Goal: Transaction & Acquisition: Book appointment/travel/reservation

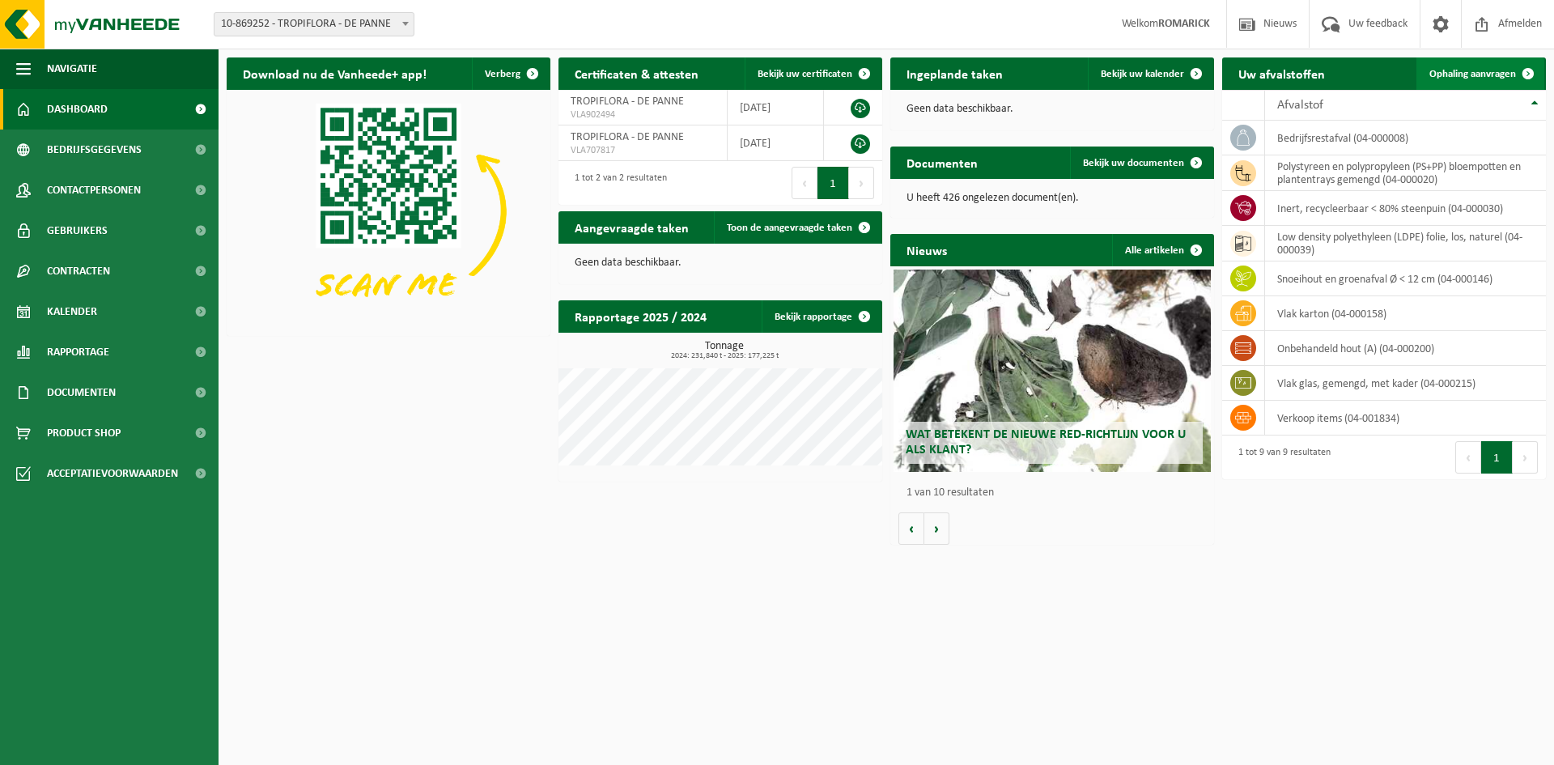
click at [1452, 75] on span "Ophaling aanvragen" at bounding box center [1472, 74] width 87 height 11
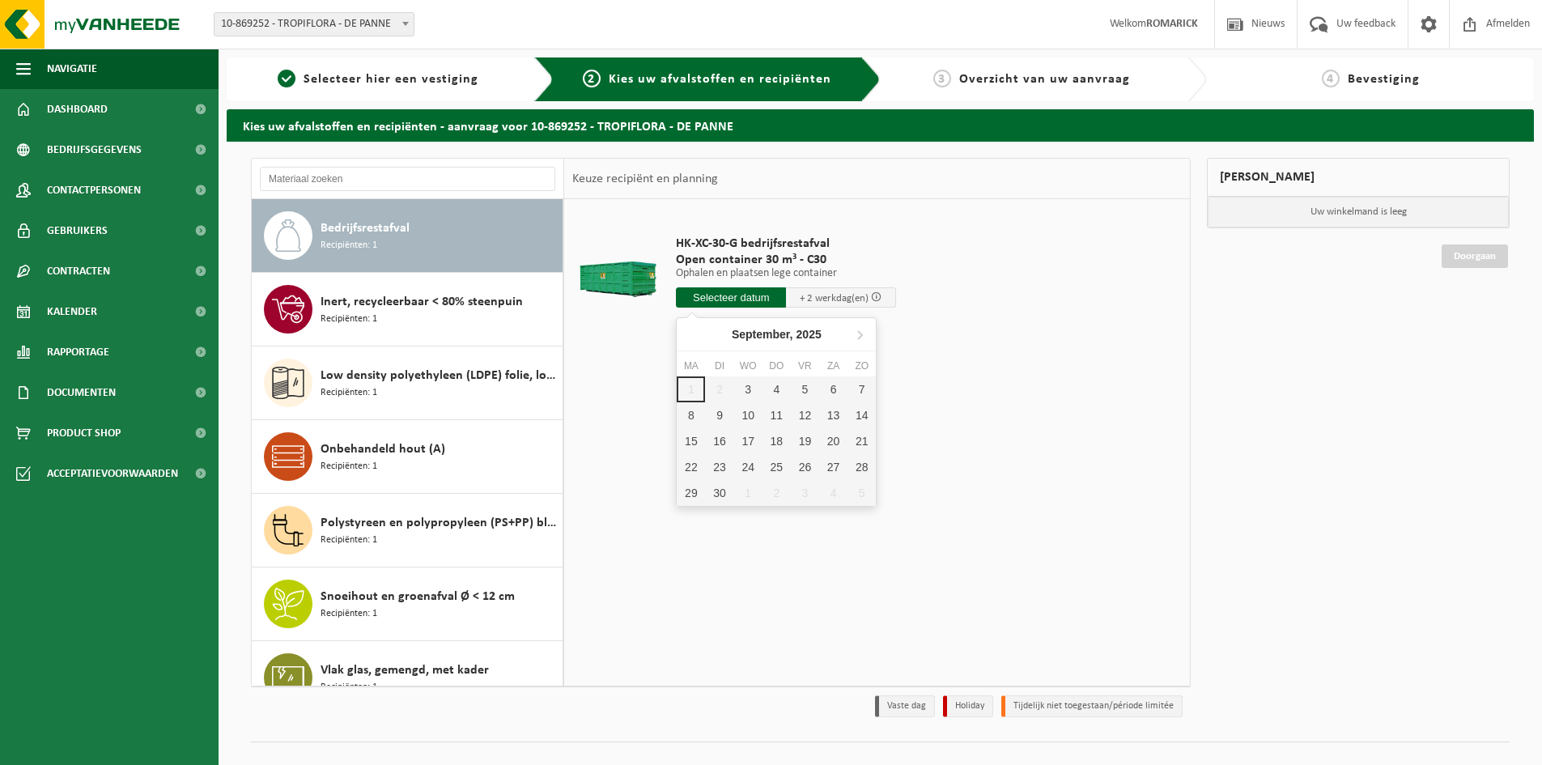
click at [748, 295] on input "text" at bounding box center [731, 297] width 110 height 20
click at [750, 388] on div "3" at bounding box center [748, 389] width 28 height 26
type input "Van [DATE]"
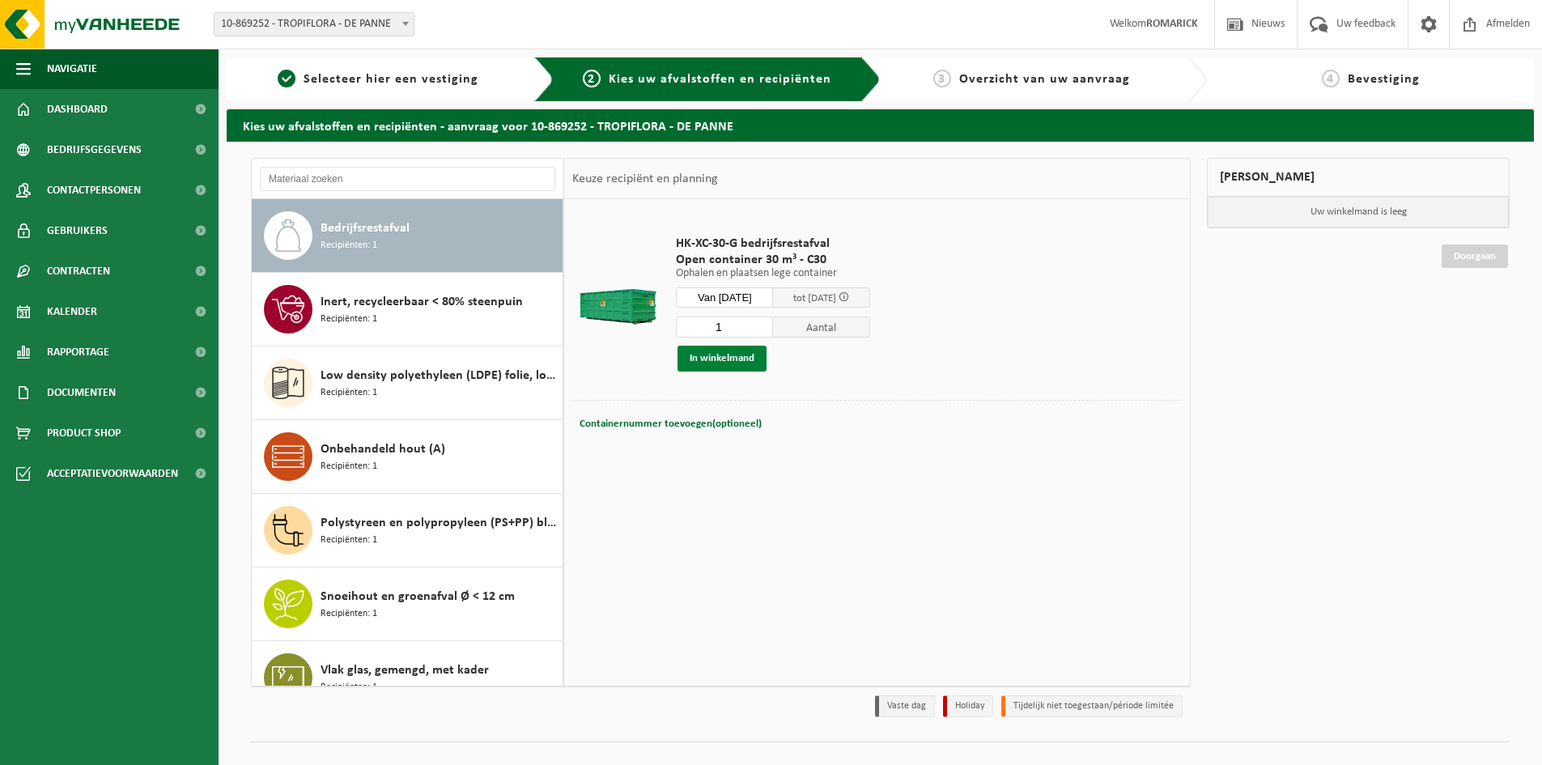
click at [731, 361] on button "In winkelmand" at bounding box center [722, 359] width 89 height 26
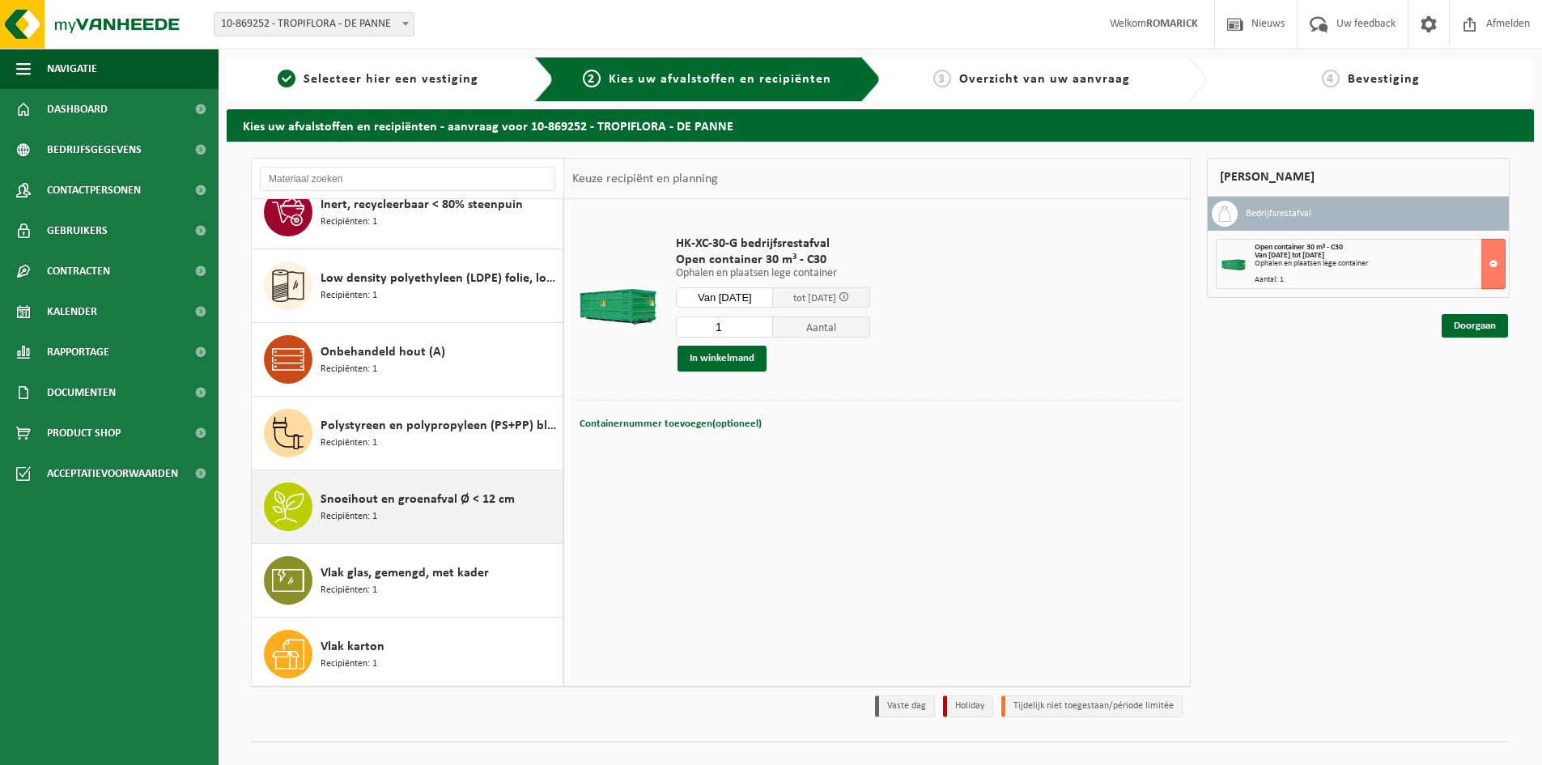
scroll to position [102, 0]
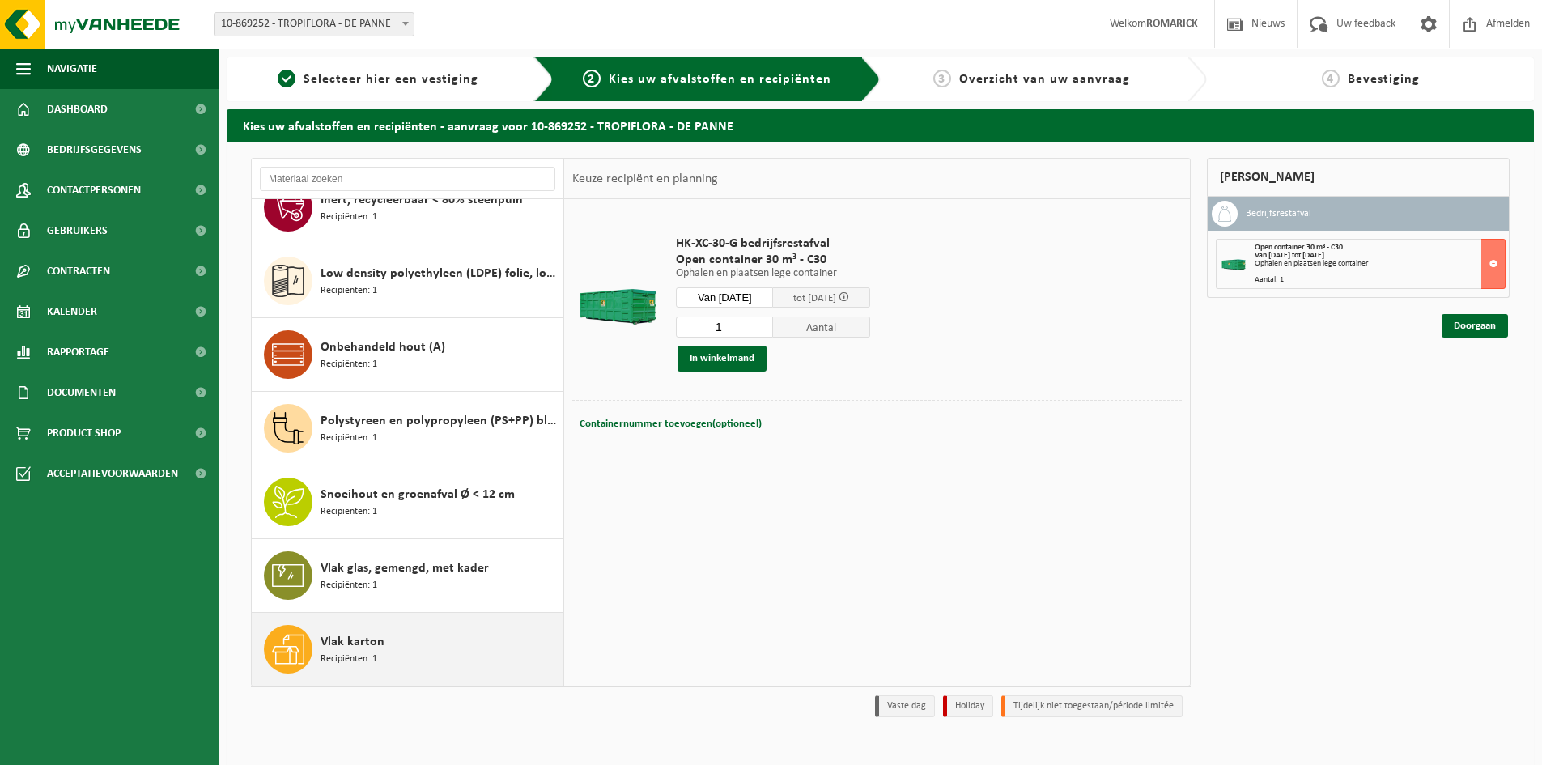
click at [373, 639] on span "Vlak karton" at bounding box center [353, 641] width 64 height 19
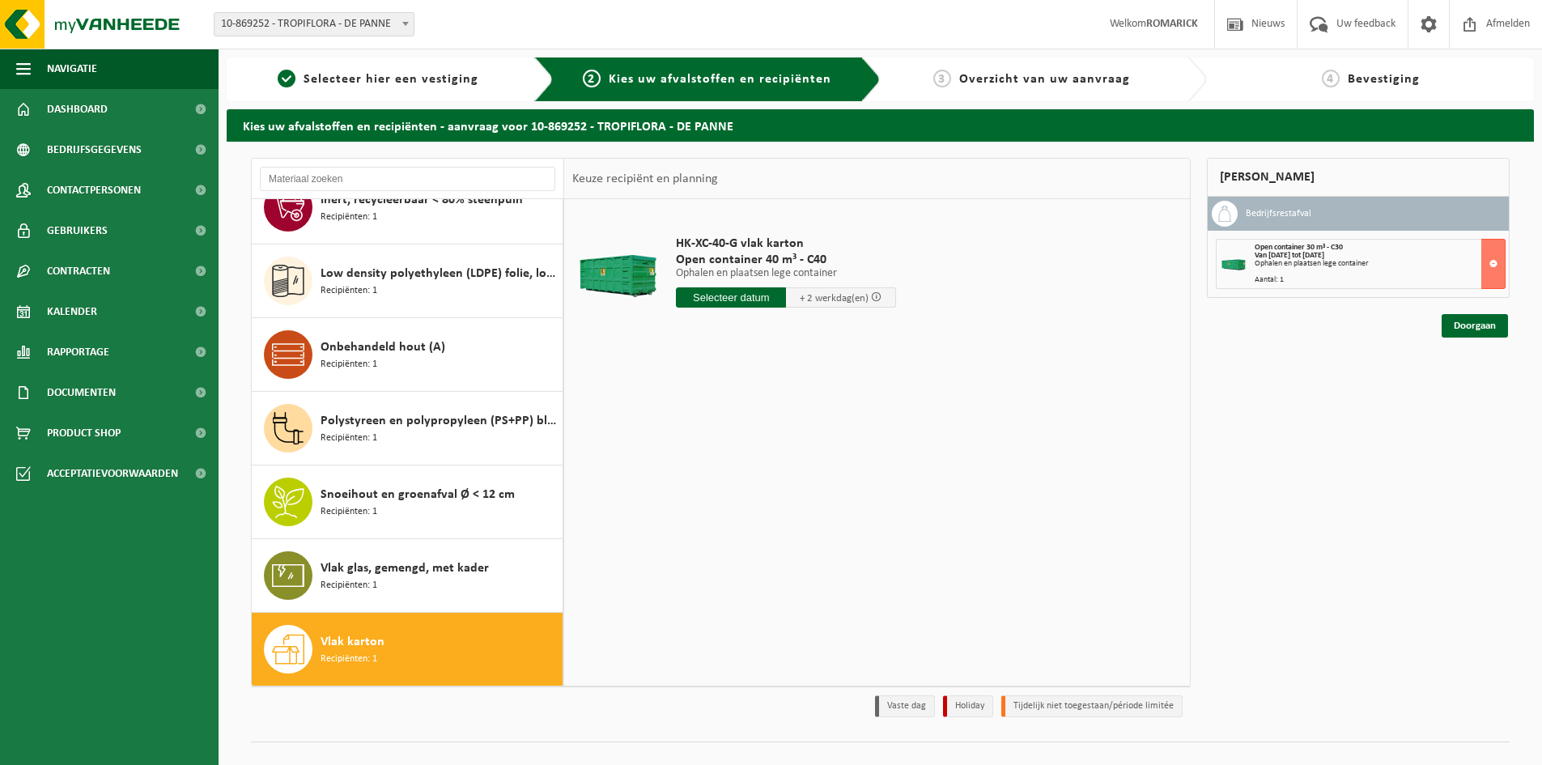
click at [732, 294] on input "text" at bounding box center [731, 297] width 110 height 20
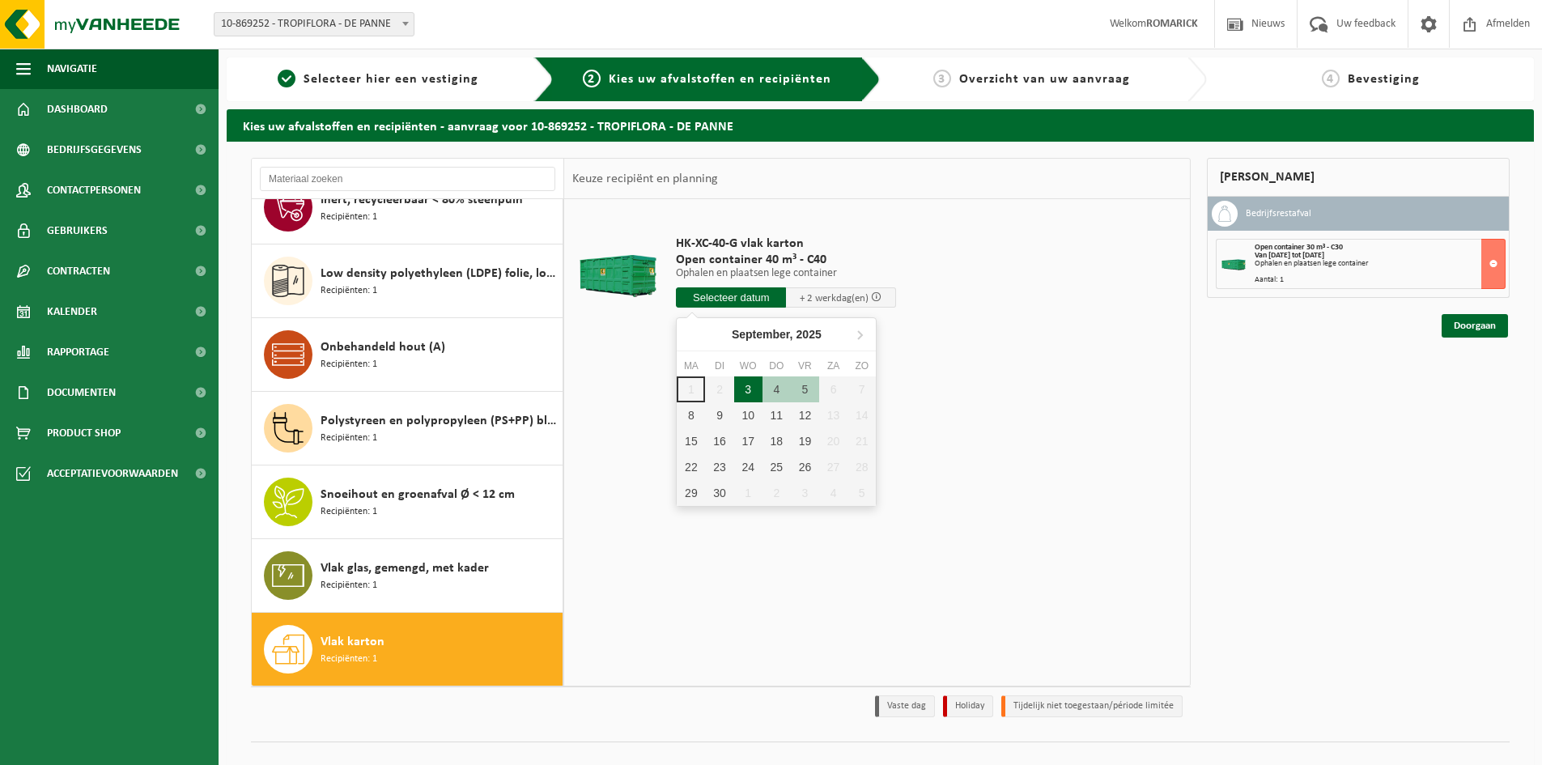
click at [750, 396] on div "3" at bounding box center [748, 389] width 28 height 26
type input "Van 2025-09-03"
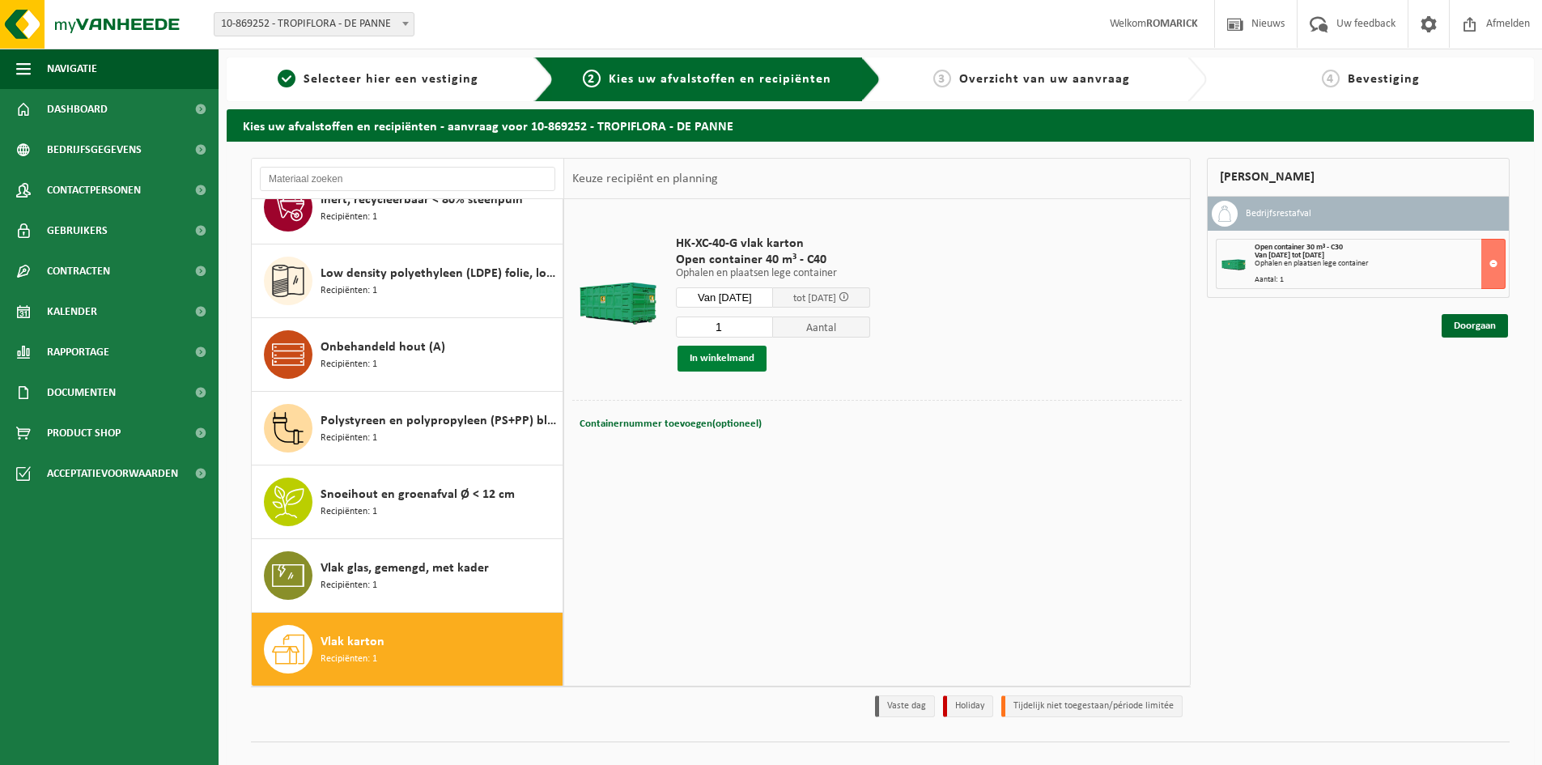
click at [741, 356] on button "In winkelmand" at bounding box center [722, 359] width 89 height 26
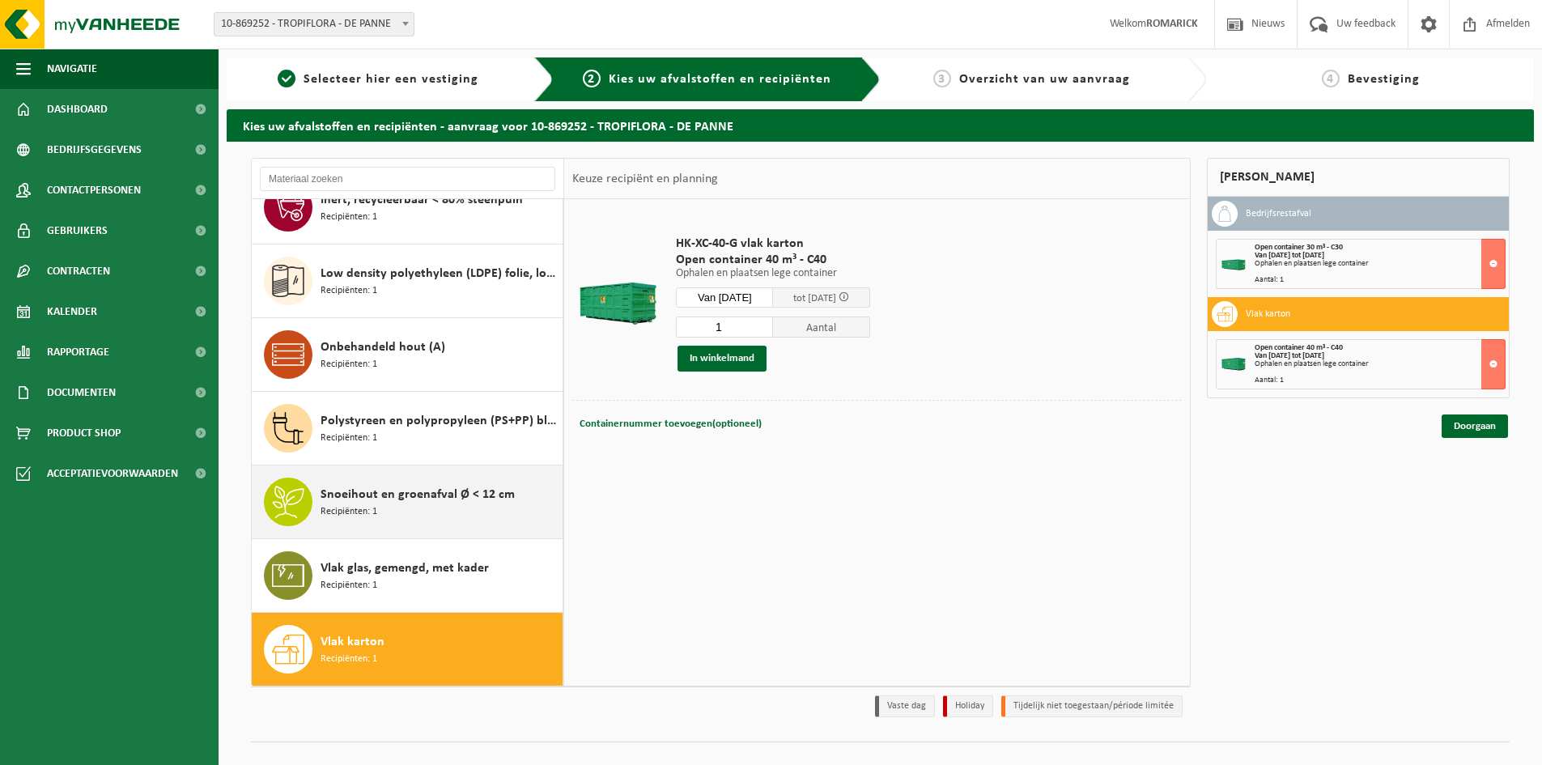
drag, startPoint x: 403, startPoint y: 503, endPoint x: 409, endPoint y: 497, distance: 8.6
click at [408, 497] on div "Snoeihout en groenafval Ø < 12 cm Recipiënten: 1" at bounding box center [440, 502] width 238 height 49
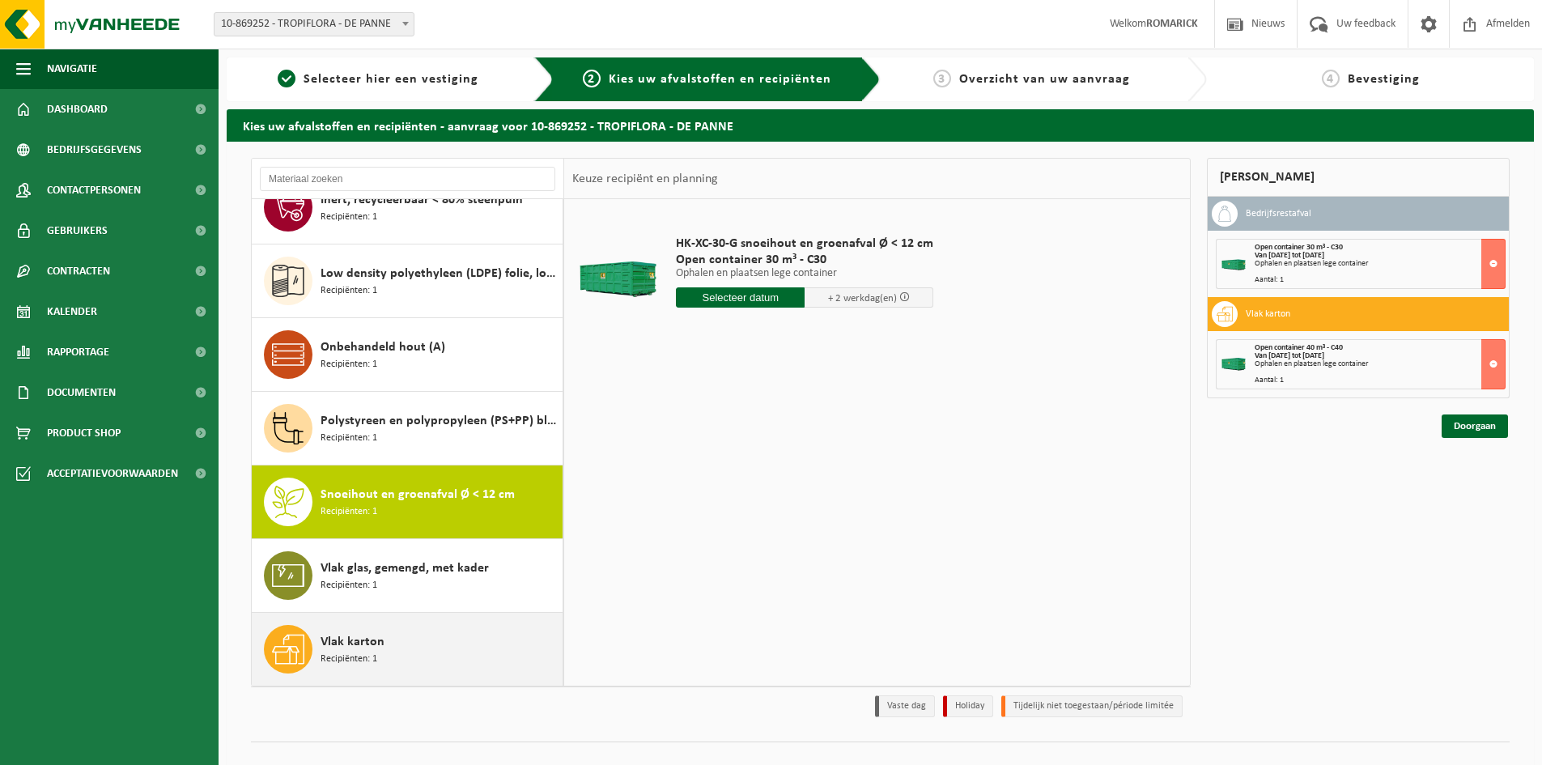
click at [389, 656] on div "Vlak karton Recipiënten: 1" at bounding box center [440, 649] width 238 height 49
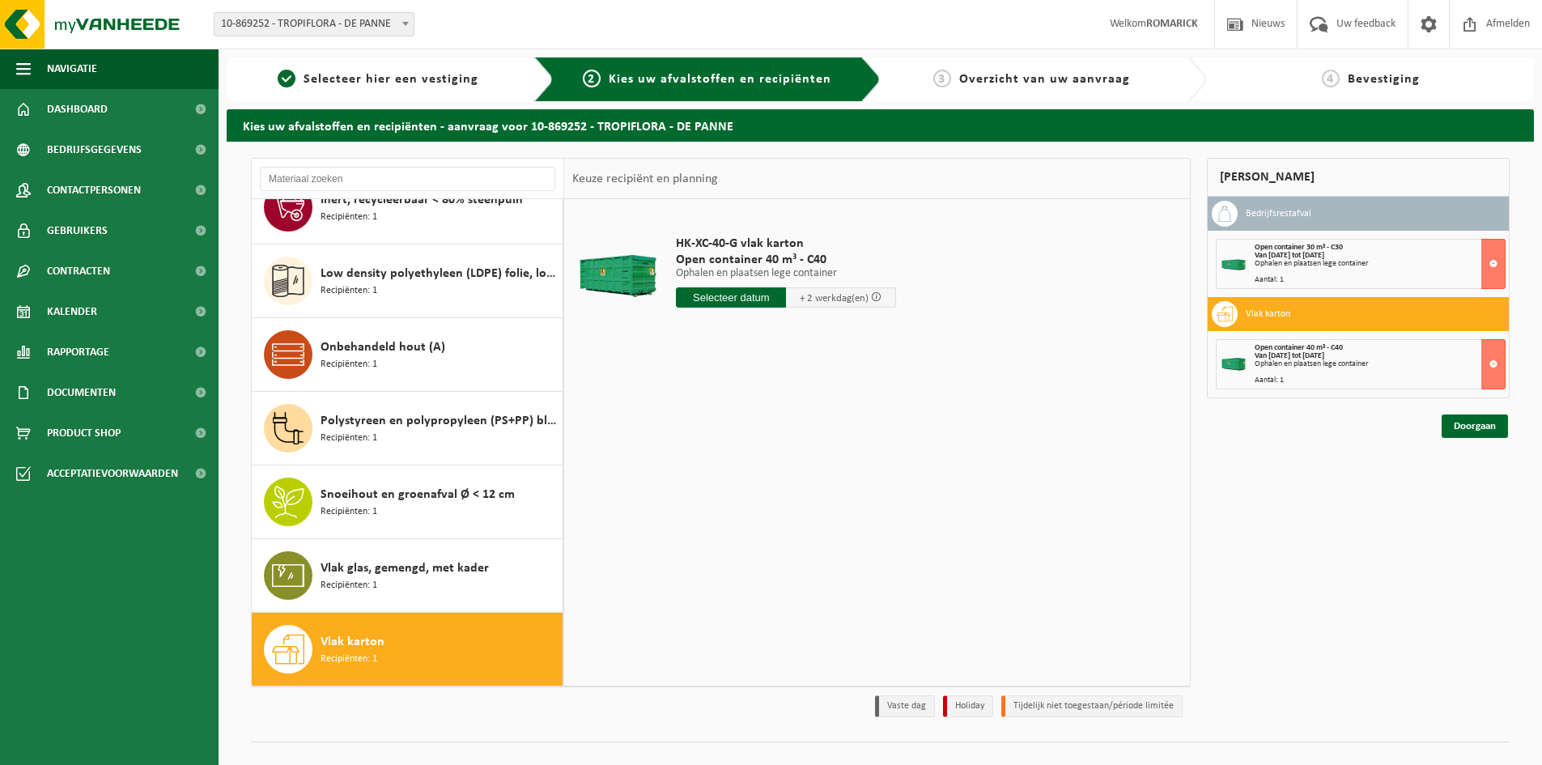
click at [730, 299] on input "text" at bounding box center [731, 297] width 110 height 20
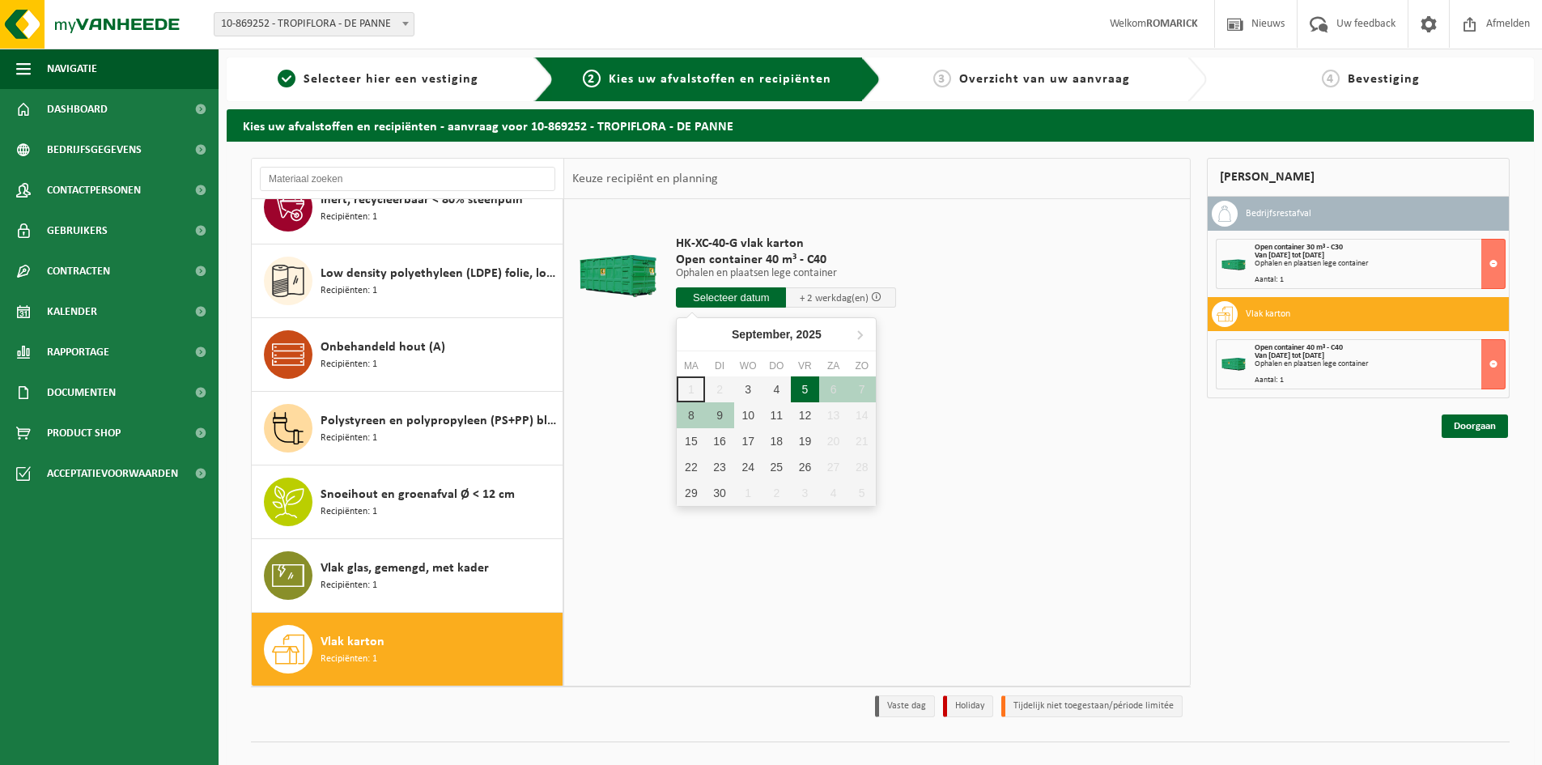
click at [804, 389] on div "5" at bounding box center [805, 389] width 28 height 26
type input "Van 2025-09-05"
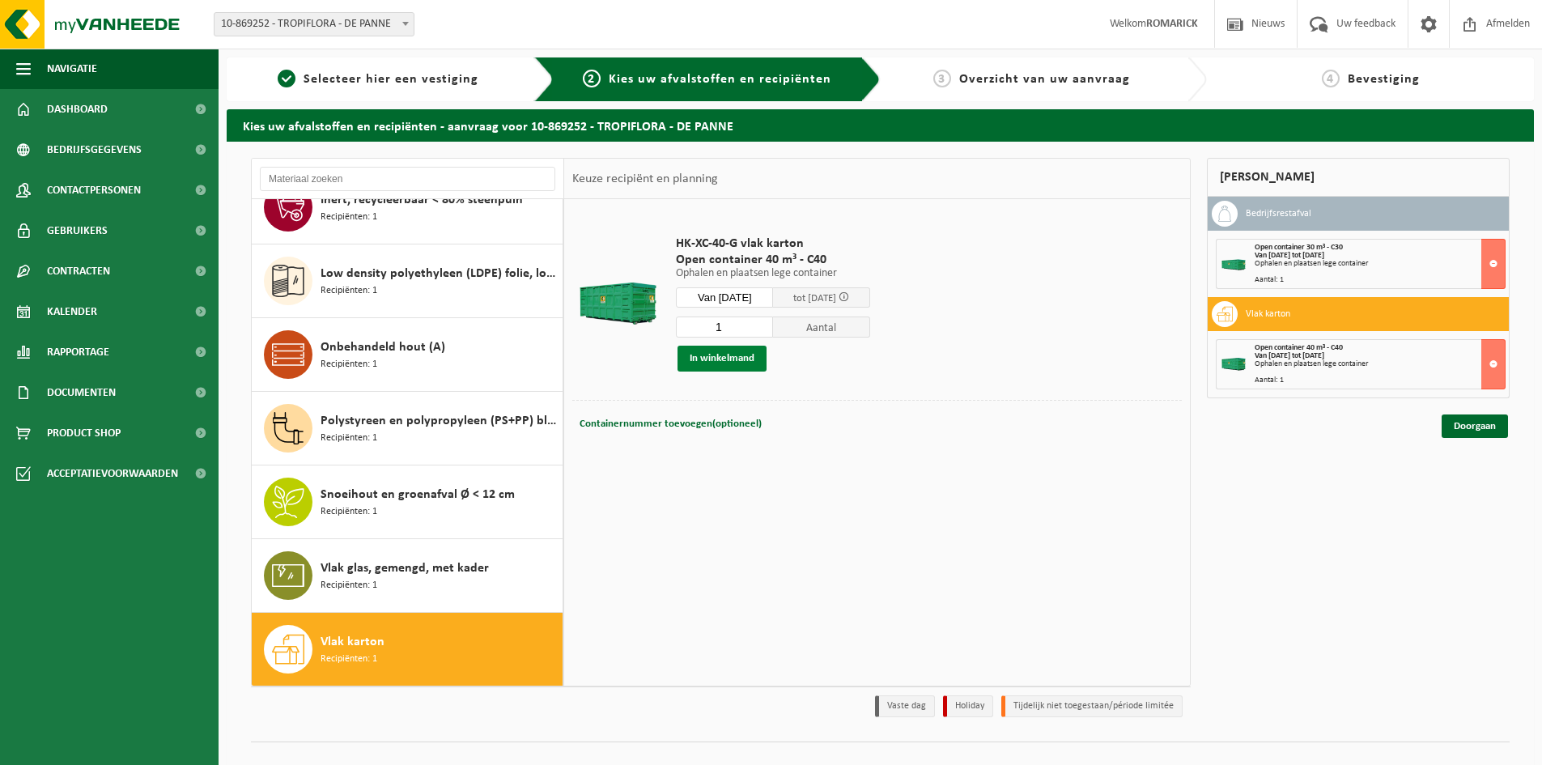
click at [725, 356] on button "In winkelmand" at bounding box center [722, 359] width 89 height 26
click at [1456, 483] on link "Doorgaan" at bounding box center [1475, 484] width 66 height 23
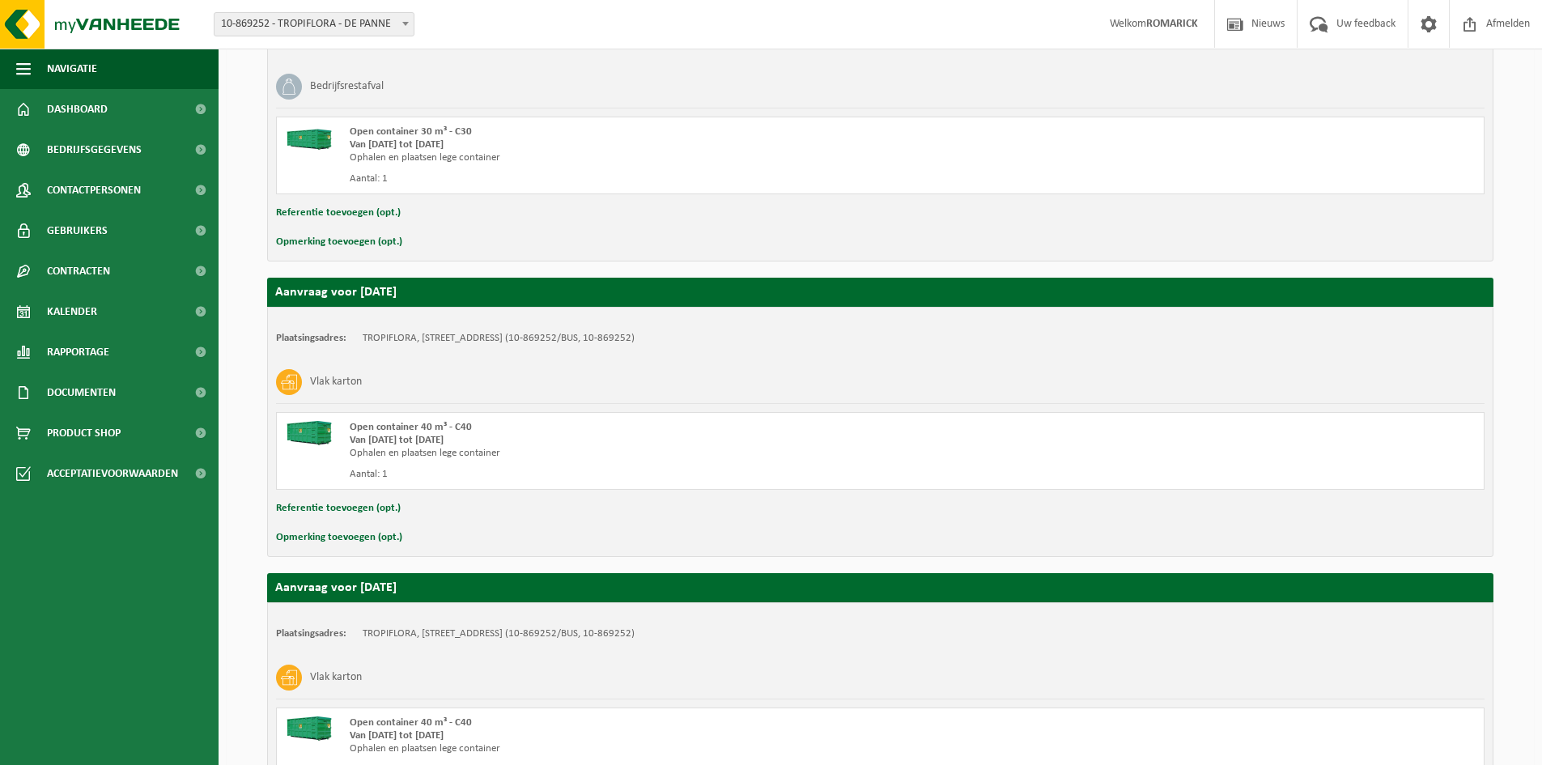
scroll to position [520, 0]
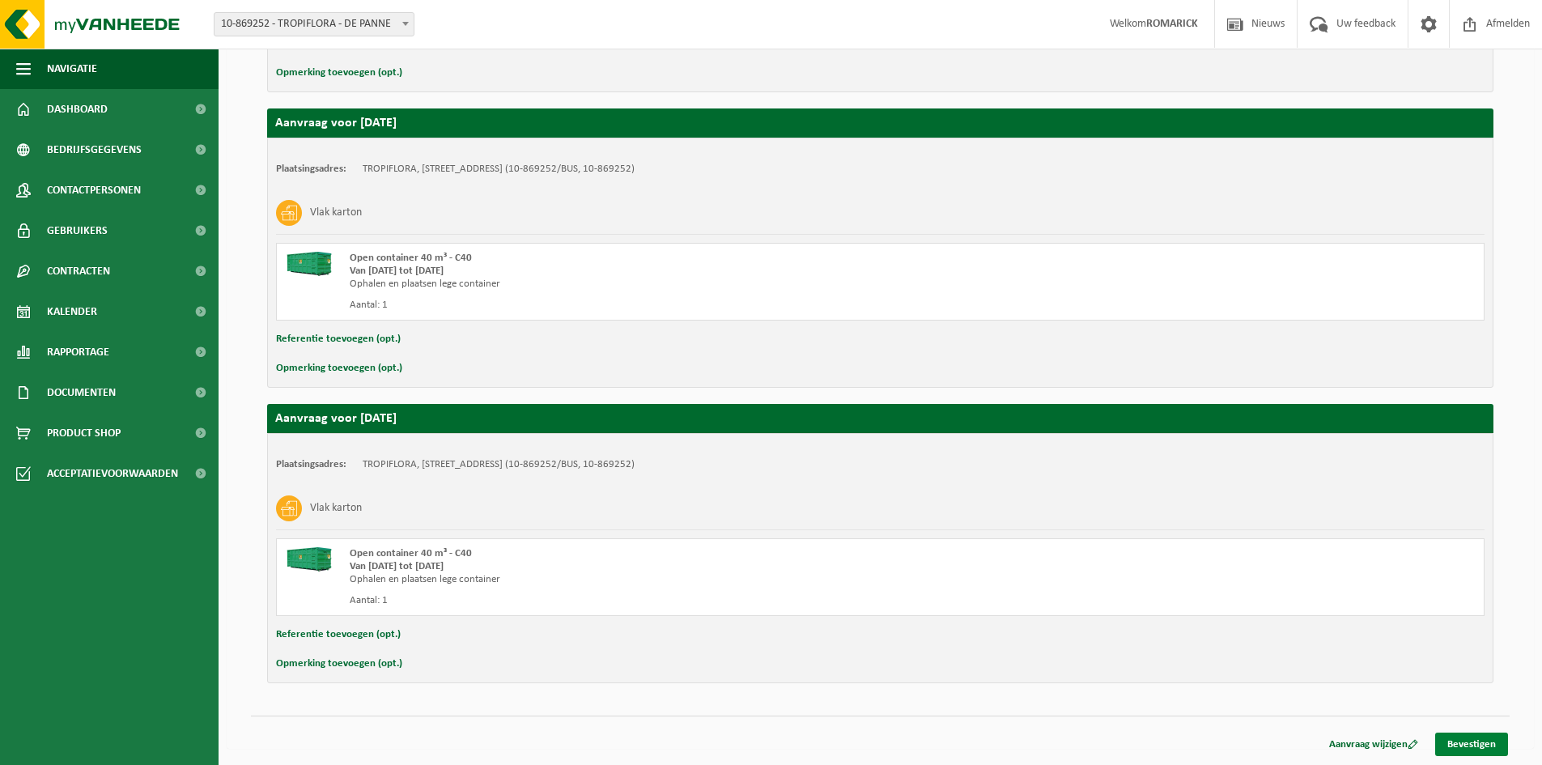
click at [1460, 741] on link "Bevestigen" at bounding box center [1471, 744] width 73 height 23
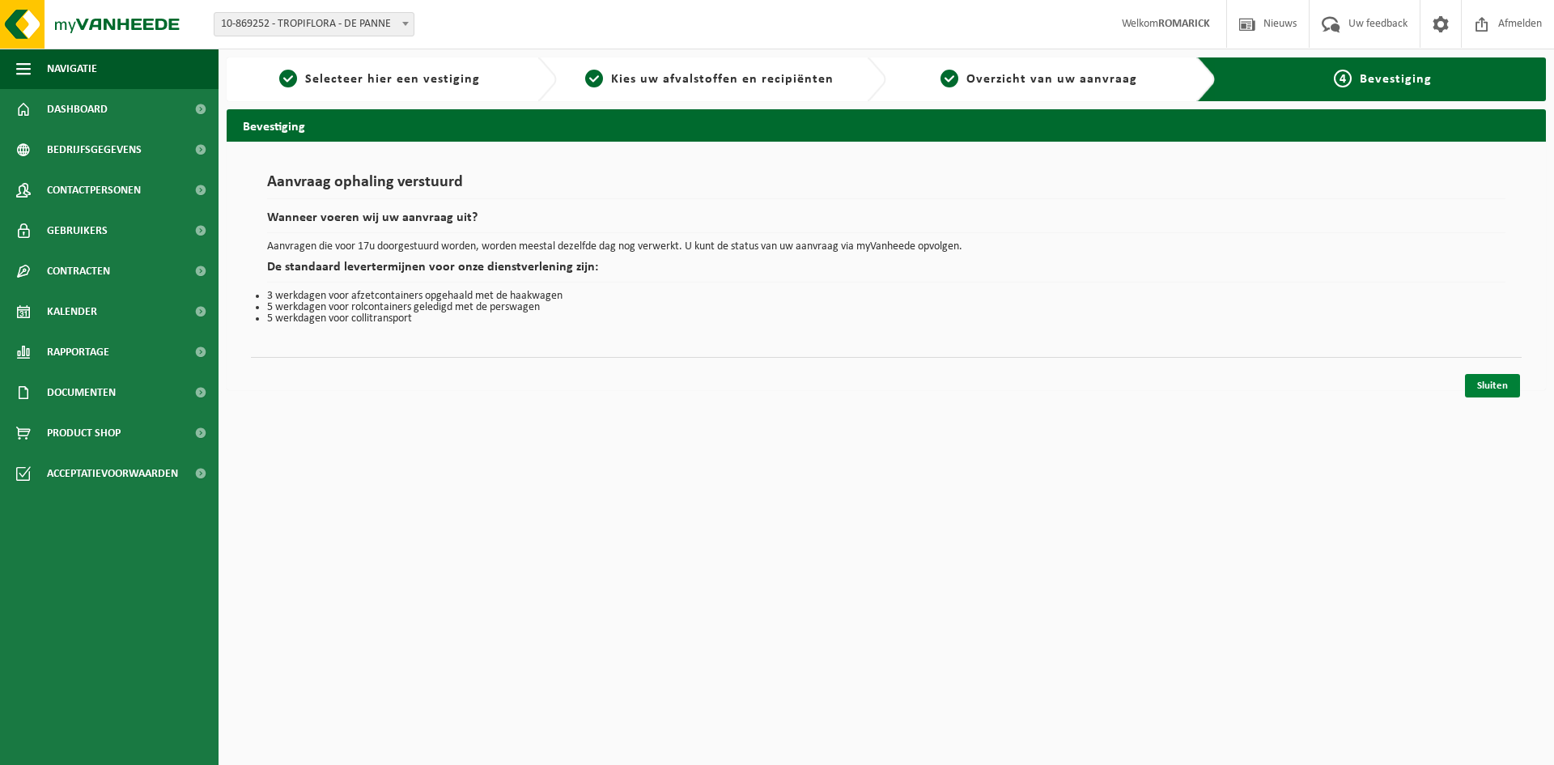
click at [1472, 384] on link "Sluiten" at bounding box center [1492, 385] width 55 height 23
